Goal: Find contact information: Find contact information

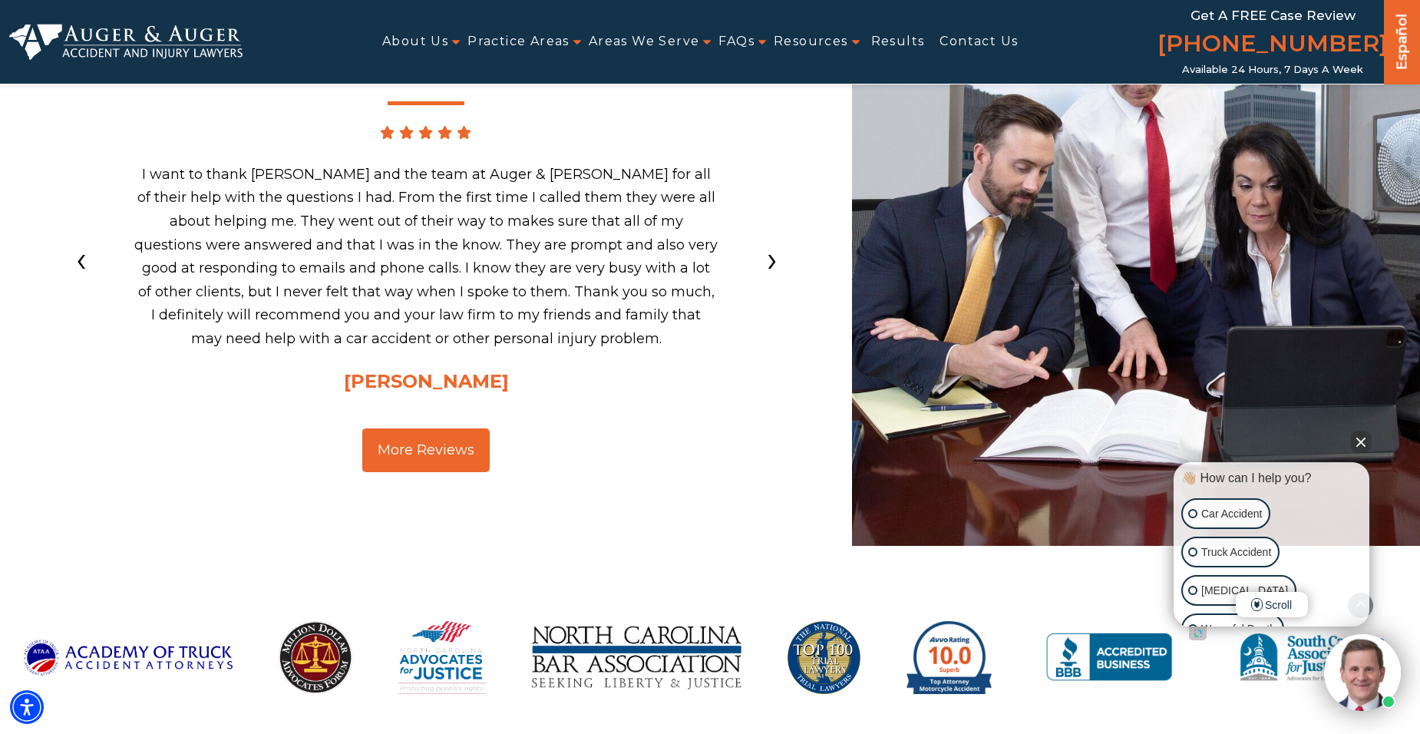
scroll to position [2993, 0]
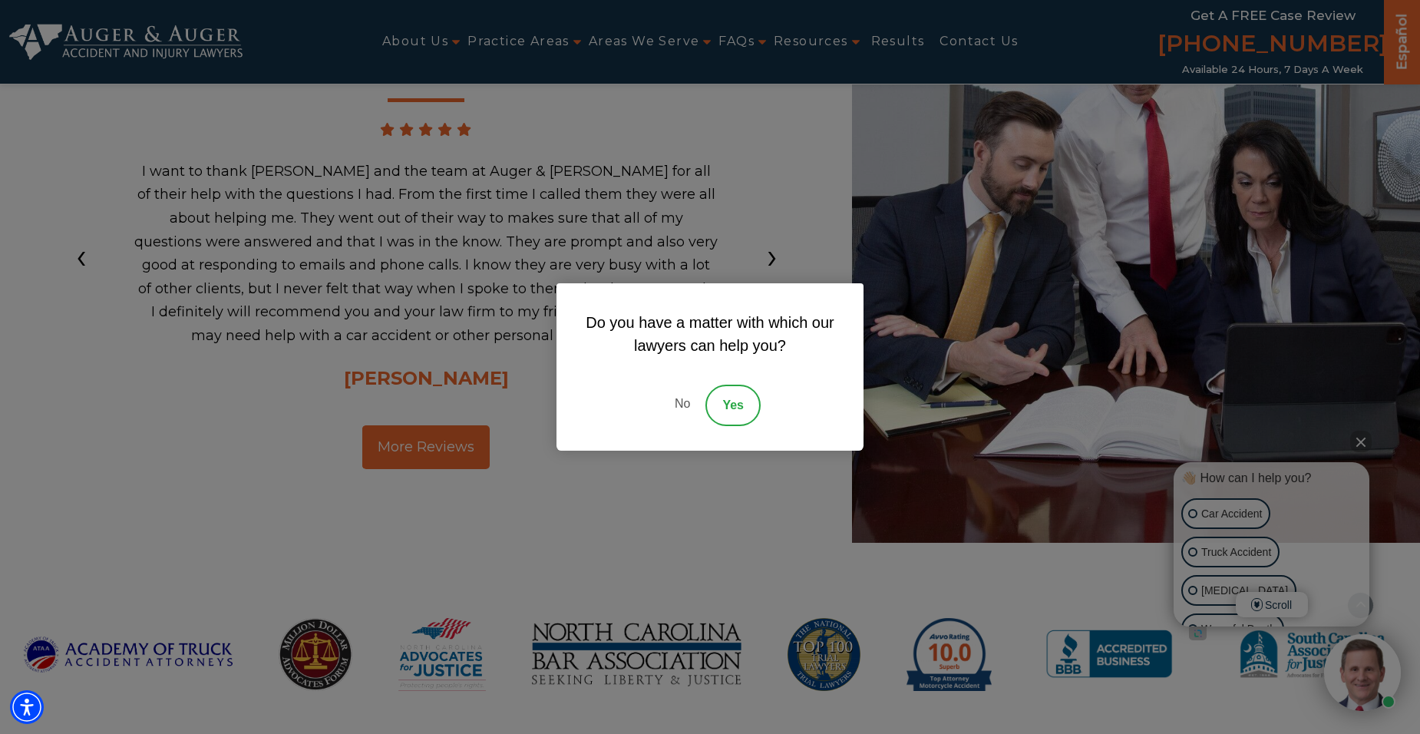
click at [671, 402] on link "No" at bounding box center [682, 404] width 46 height 41
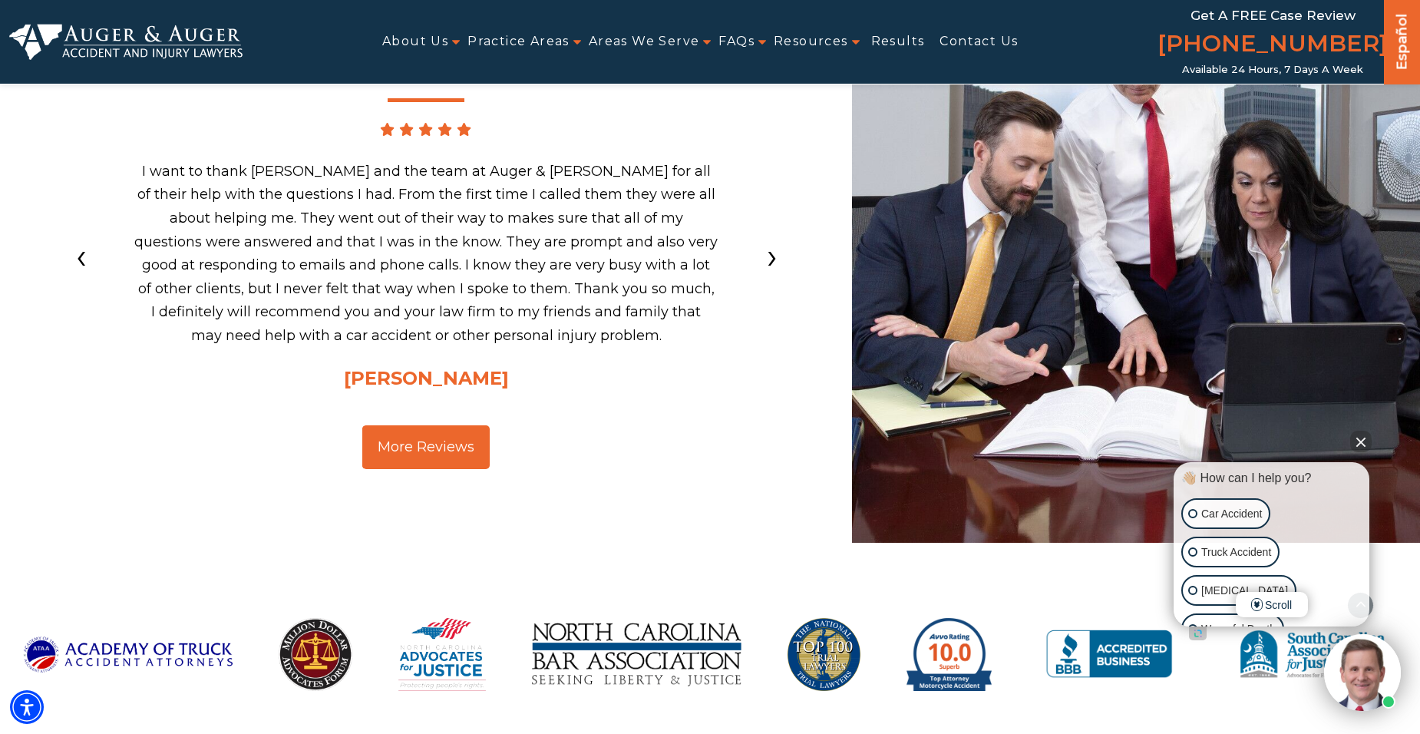
click at [1365, 439] on button "Close Intaker Chat Widget" at bounding box center [1360, 441] width 21 height 21
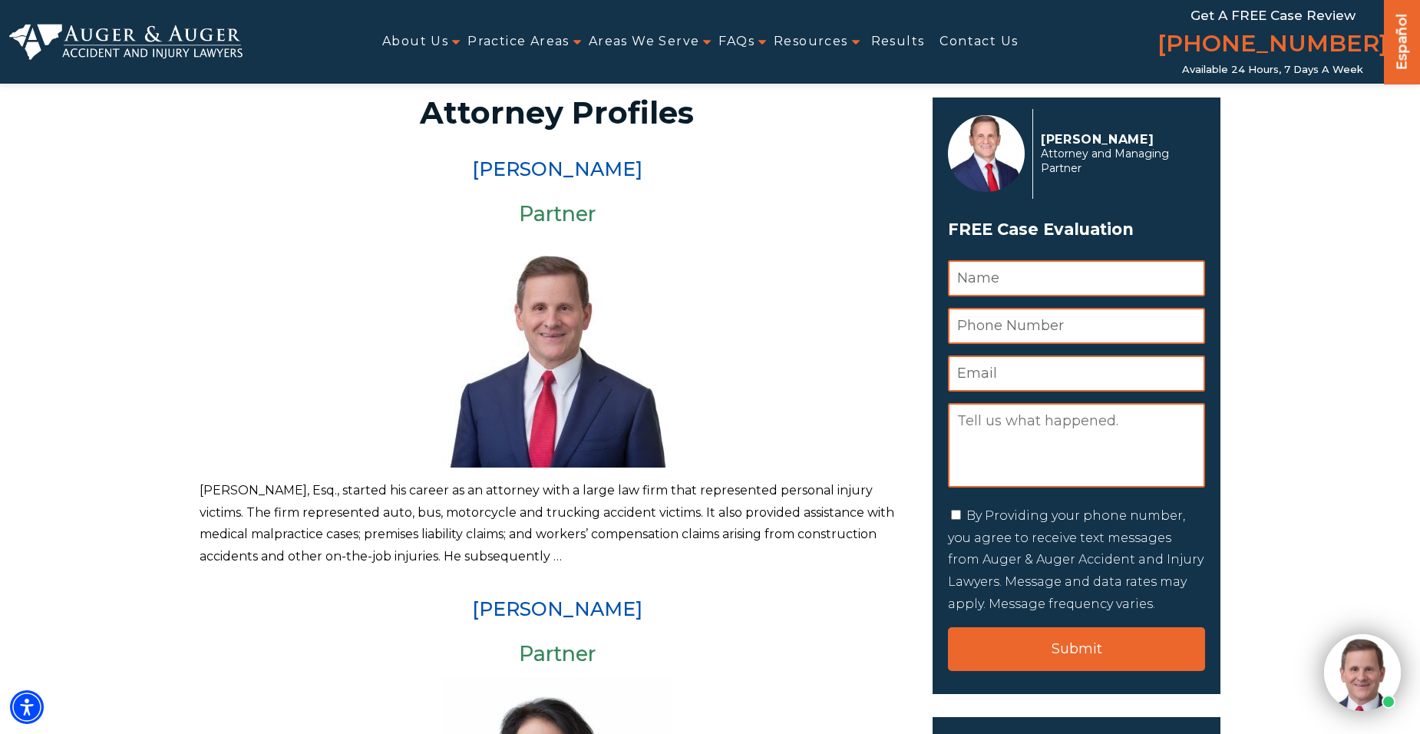
scroll to position [0, 0]
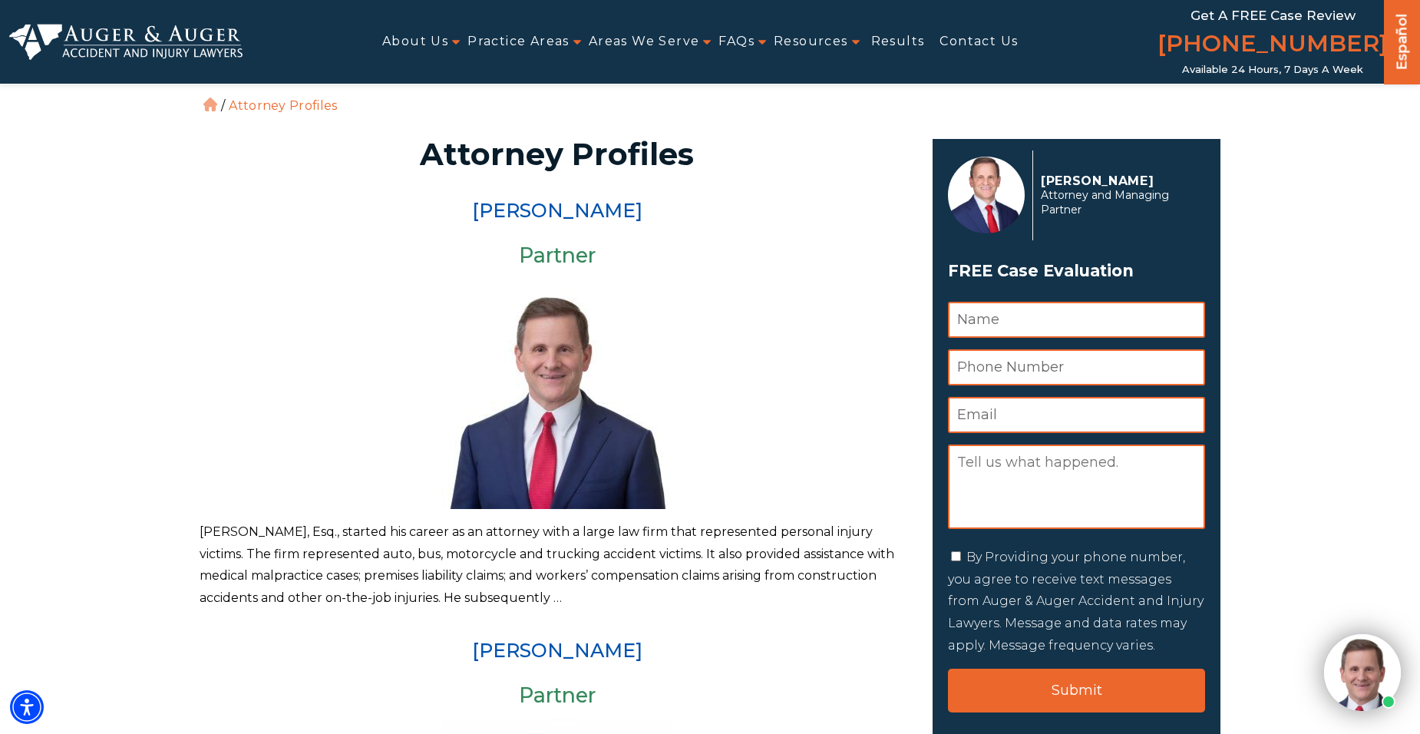
click at [208, 106] on link "Home" at bounding box center [210, 104] width 14 height 14
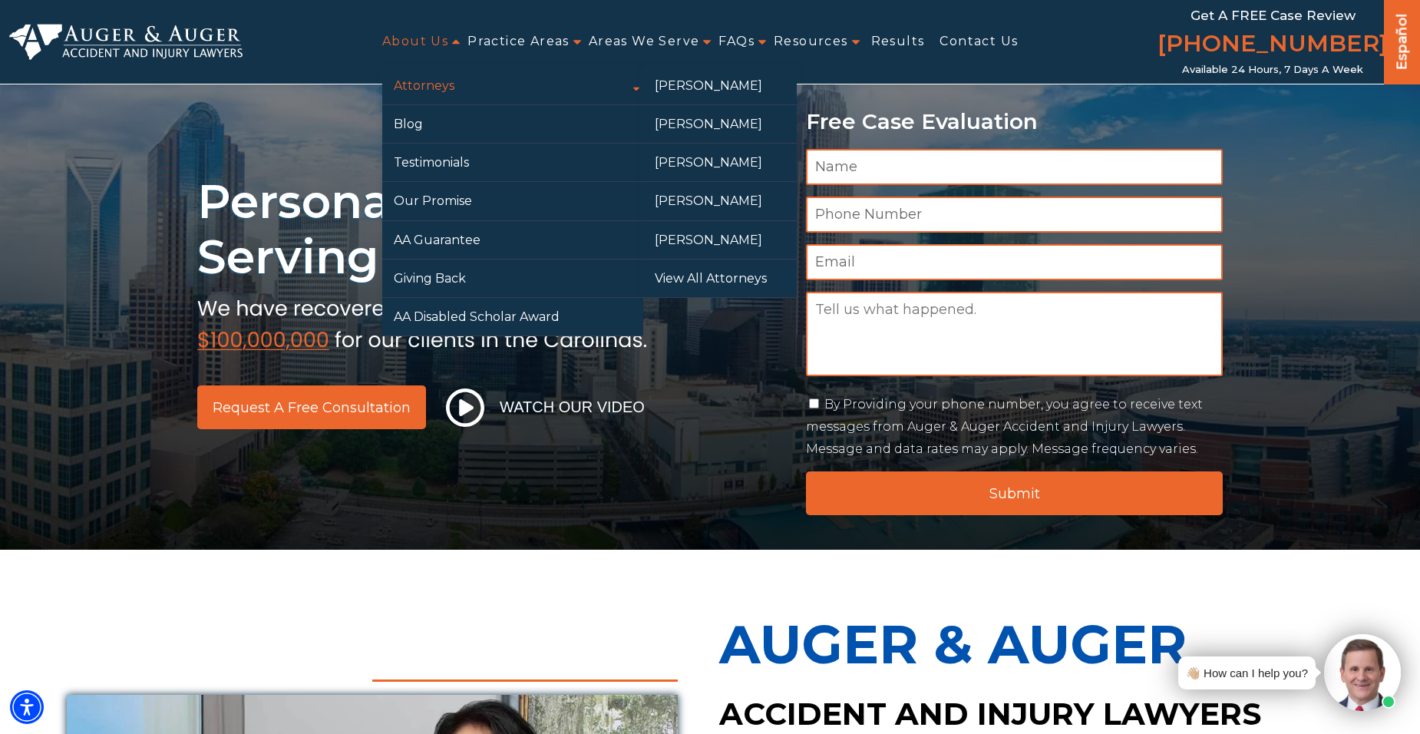
click at [431, 82] on link "Attorneys" at bounding box center [512, 86] width 261 height 38
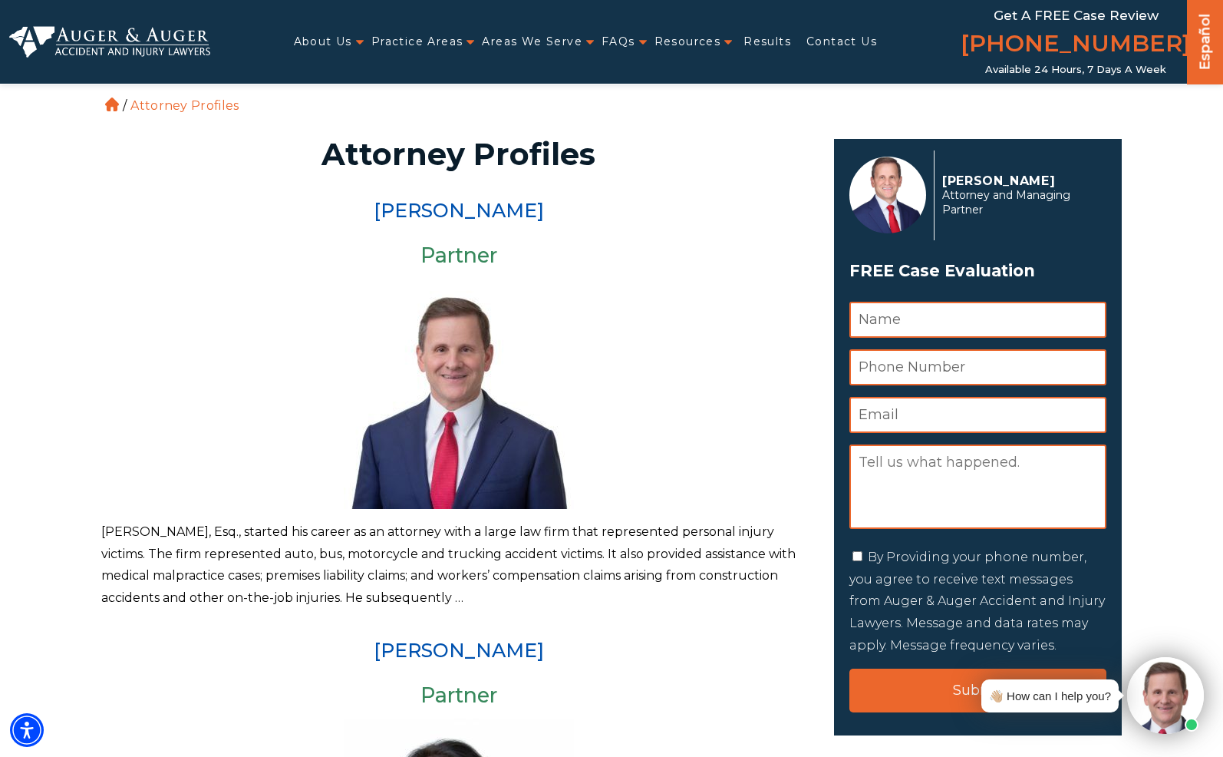
click at [337, 34] on ul "About Us Attorneys Herbert Auger Arlene Auger Hunter Gillespie Madison McLawhor…" at bounding box center [587, 41] width 754 height 31
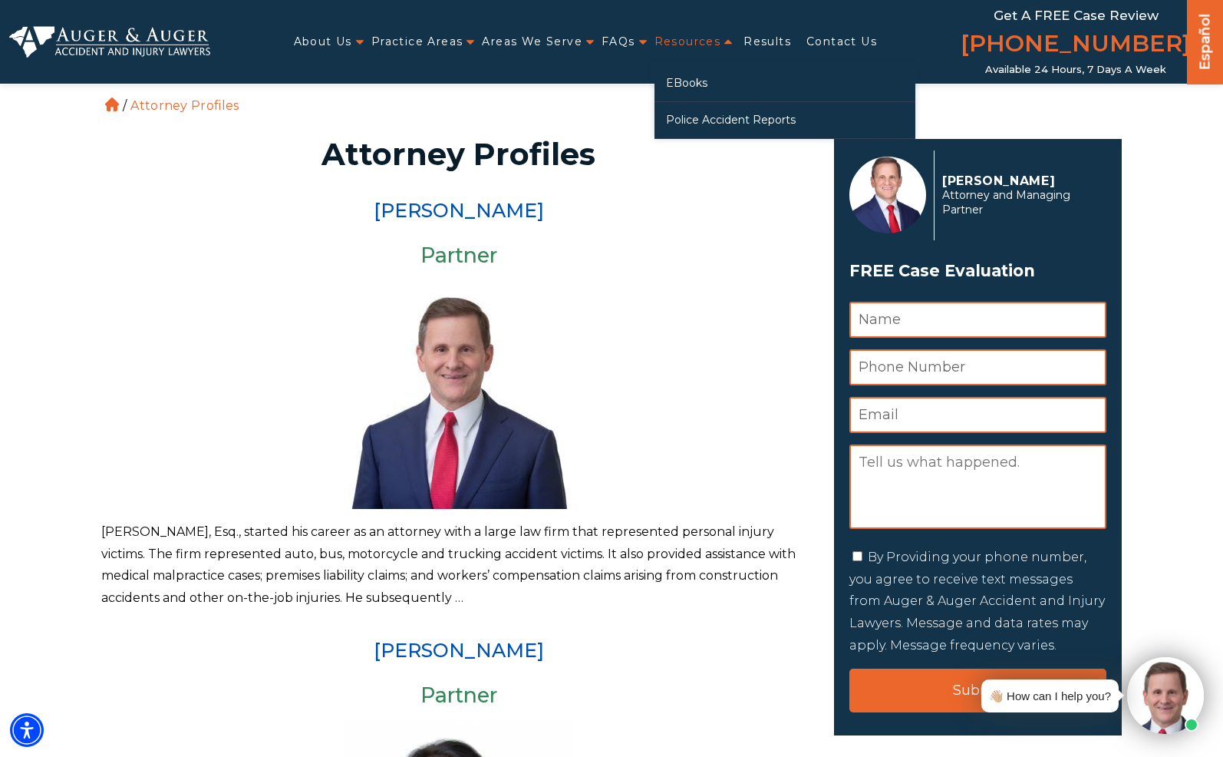
click at [685, 43] on link "Resources" at bounding box center [688, 41] width 67 height 31
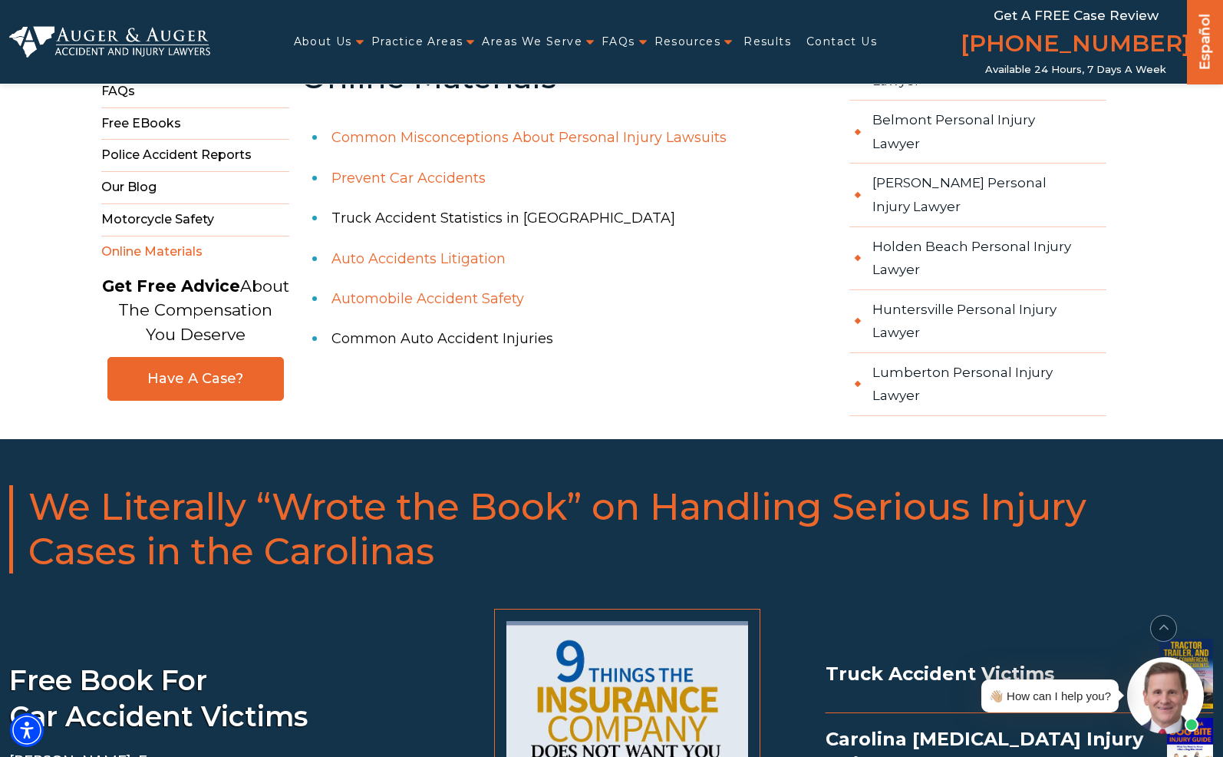
scroll to position [2149, 0]
